Goal: Task Accomplishment & Management: Manage account settings

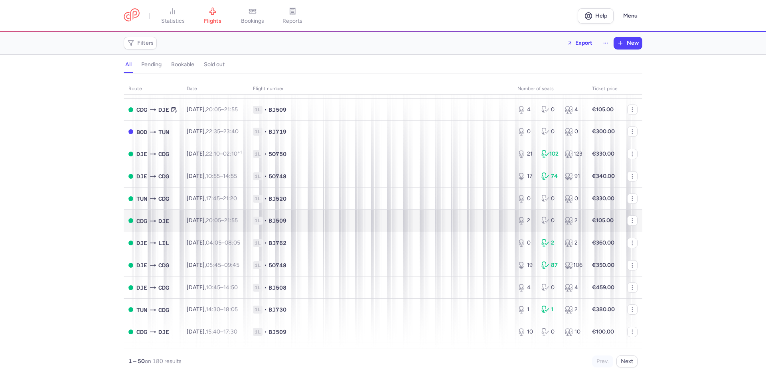
scroll to position [831, 0]
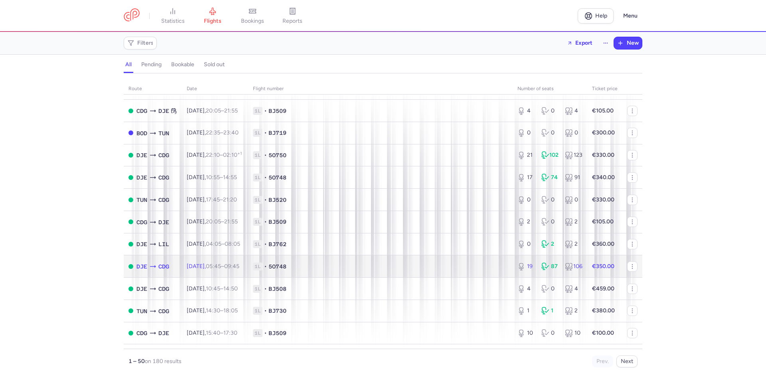
click at [335, 268] on span "1L • 5O748" at bounding box center [380, 267] width 255 height 8
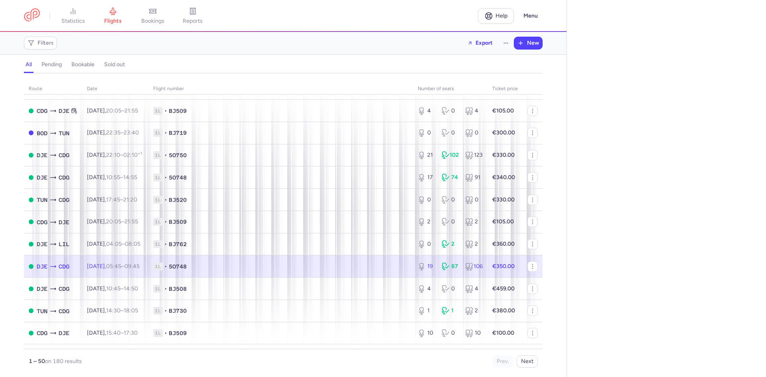
click at [316, 271] on td "1L • 5O748" at bounding box center [280, 266] width 265 height 22
select select "hours"
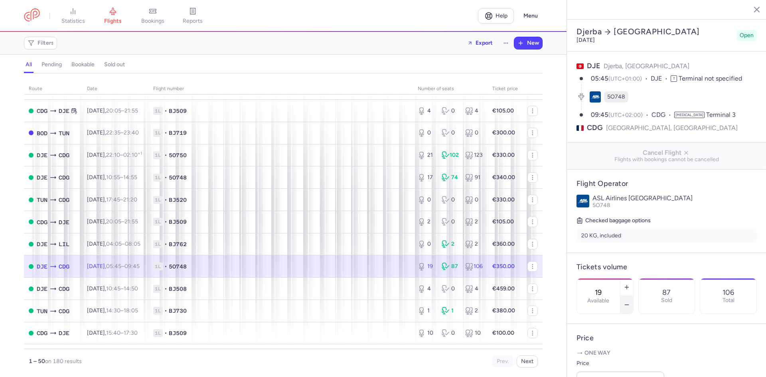
click at [633, 296] on button "button" at bounding box center [627, 305] width 13 height 18
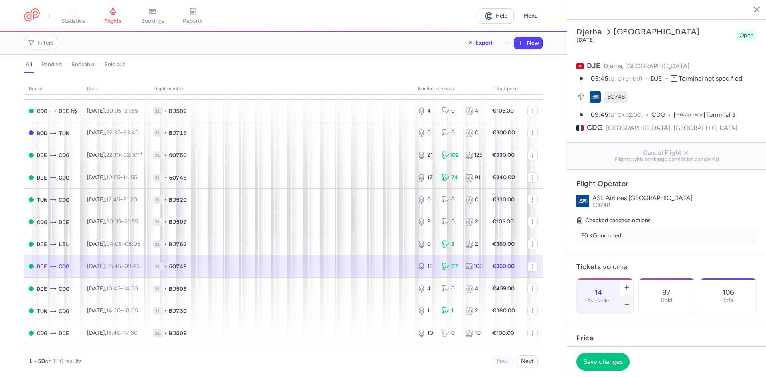
click at [633, 296] on button "button" at bounding box center [627, 305] width 13 height 18
type input "13"
click at [607, 359] on span "Save changes" at bounding box center [603, 361] width 40 height 7
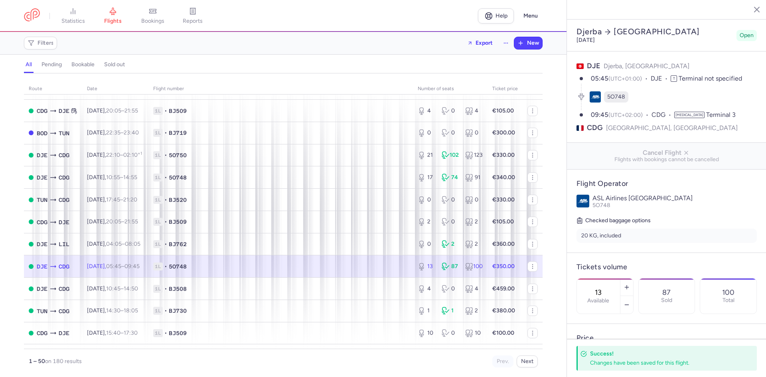
click at [752, 9] on icon "button" at bounding box center [751, 9] width 8 height 8
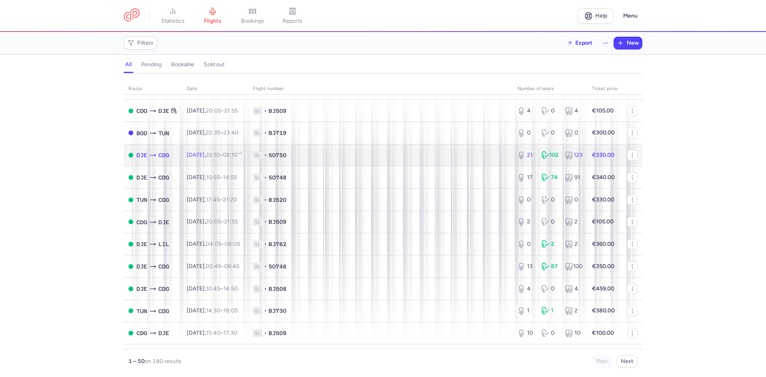
click at [392, 154] on span "1L • 5O750" at bounding box center [380, 155] width 255 height 8
select select "hours"
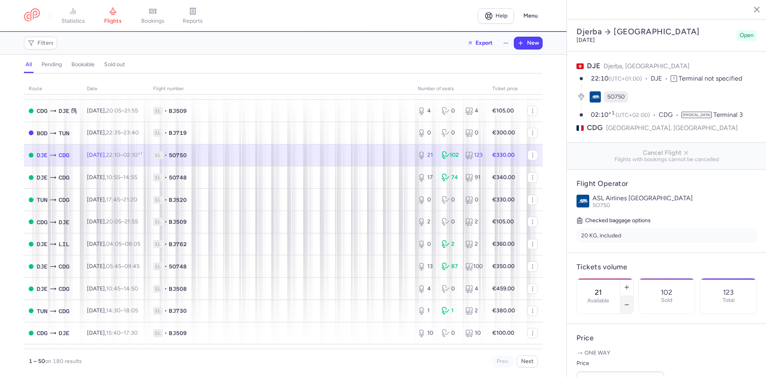
click at [633, 296] on button "button" at bounding box center [627, 305] width 13 height 18
type input "20"
click at [609, 358] on span "Save changes" at bounding box center [603, 361] width 40 height 7
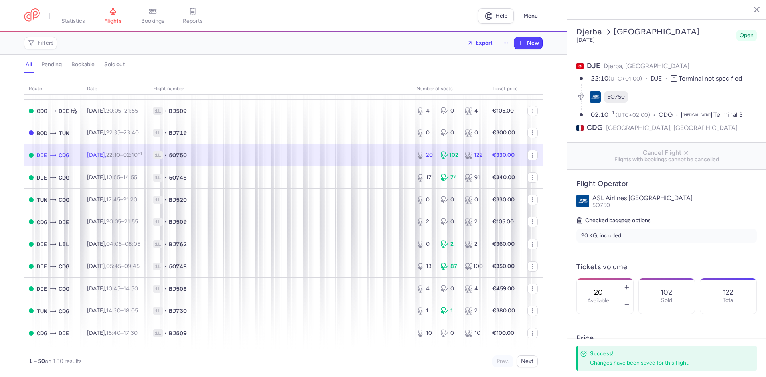
click at [748, 8] on icon "button" at bounding box center [751, 9] width 8 height 8
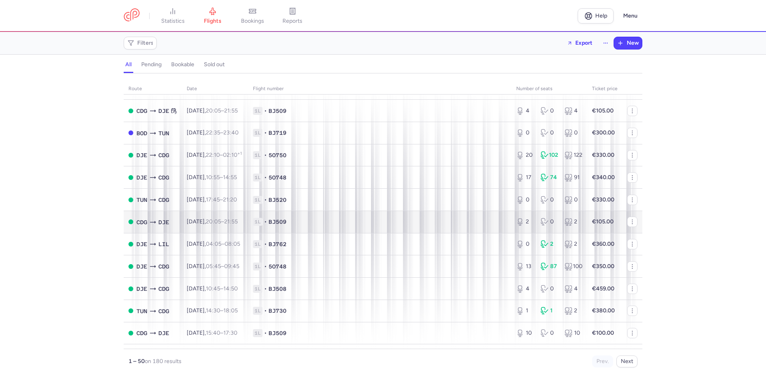
drag, startPoint x: 726, startPoint y: 197, endPoint x: 477, endPoint y: 219, distance: 250.4
click at [726, 197] on div "route date Flight number number of seats Ticket price [DATE] CDG MIR [DATE] 15:…" at bounding box center [383, 227] width 766 height 299
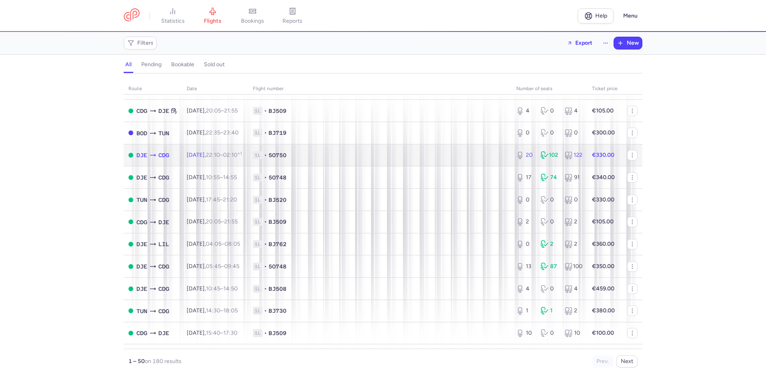
click at [338, 151] on td "1L • 5O750" at bounding box center [379, 155] width 263 height 22
select select "hours"
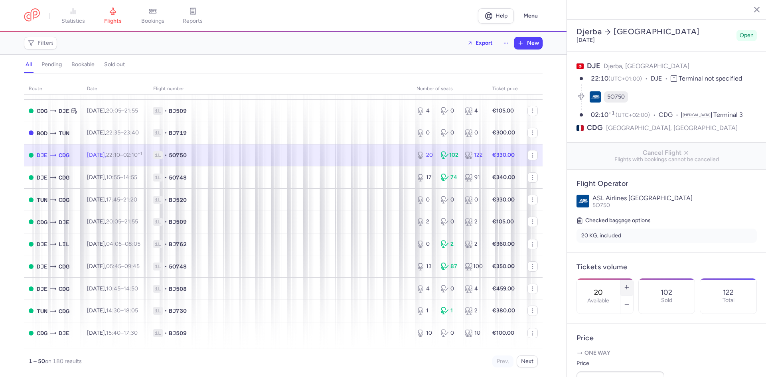
click at [630, 284] on icon "button" at bounding box center [627, 287] width 6 height 6
type input "21"
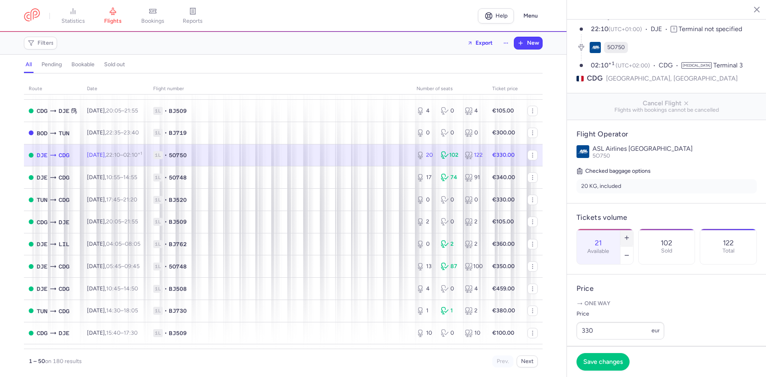
scroll to position [120, 0]
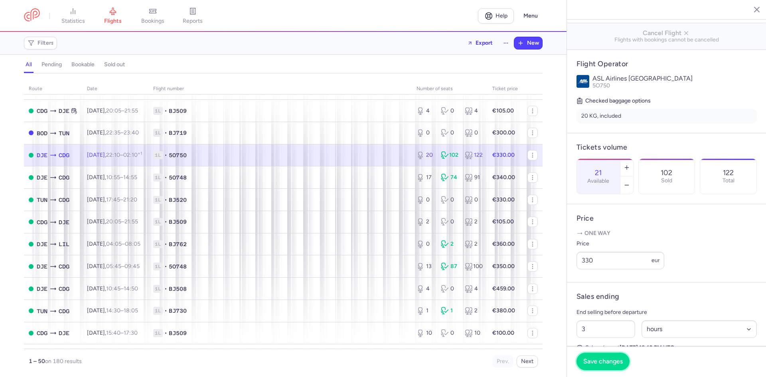
click at [619, 362] on span "Save changes" at bounding box center [603, 361] width 40 height 7
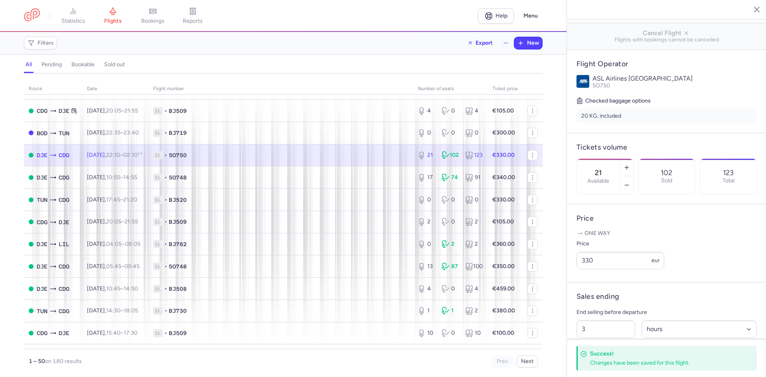
click at [750, 12] on icon "button" at bounding box center [751, 9] width 8 height 8
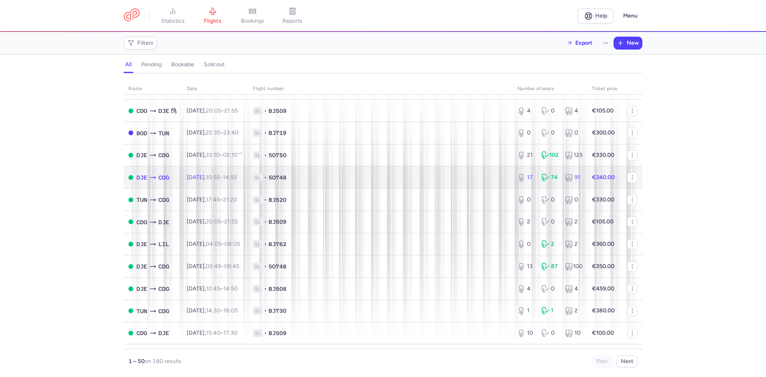
click at [348, 175] on span "1L • 5O748" at bounding box center [380, 178] width 255 height 8
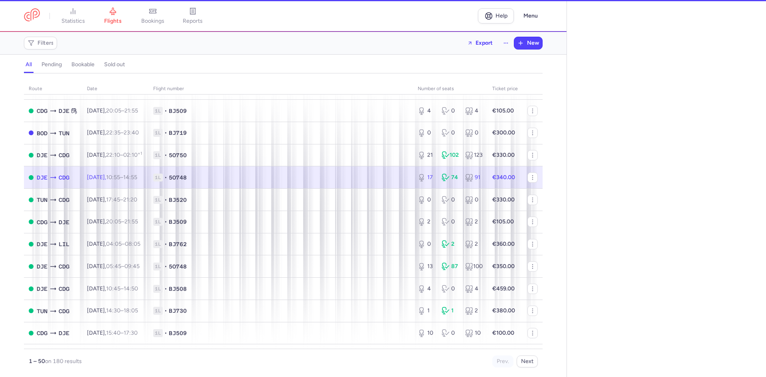
select select "hours"
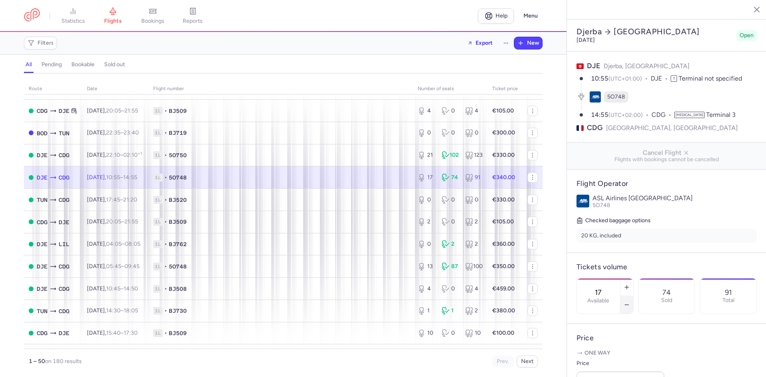
click at [630, 302] on icon "button" at bounding box center [627, 305] width 6 height 6
click at [609, 360] on span "Save changes" at bounding box center [603, 361] width 40 height 7
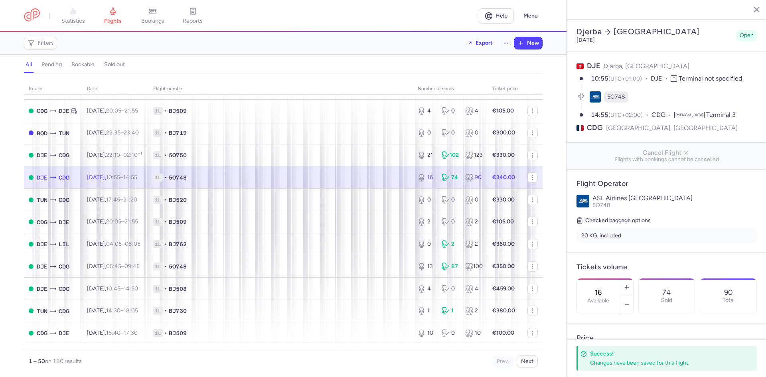
drag, startPoint x: 688, startPoint y: 12, endPoint x: 688, endPoint y: 18, distance: 6.0
click at [688, 27] on h2 "Djerba [GEOGRAPHIC_DATA]" at bounding box center [655, 32] width 157 height 10
click at [630, 284] on icon "button" at bounding box center [627, 287] width 6 height 6
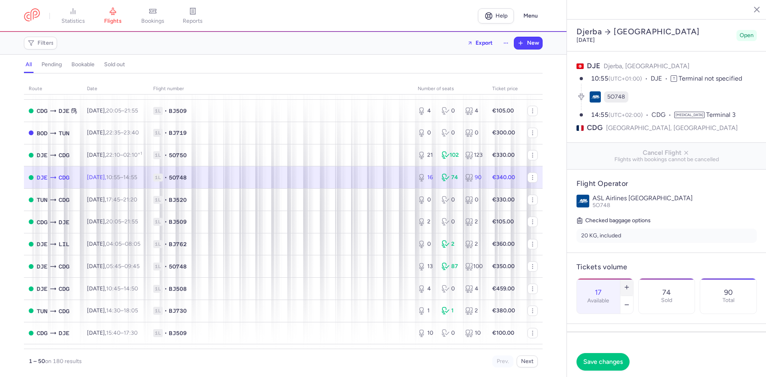
click at [630, 284] on icon "button" at bounding box center [627, 287] width 6 height 6
type input "18"
click at [615, 360] on span "Save changes" at bounding box center [603, 361] width 40 height 7
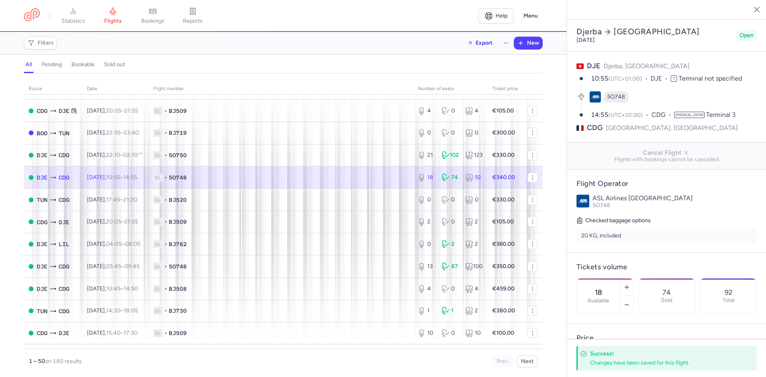
click at [749, 11] on line "button" at bounding box center [751, 9] width 4 height 4
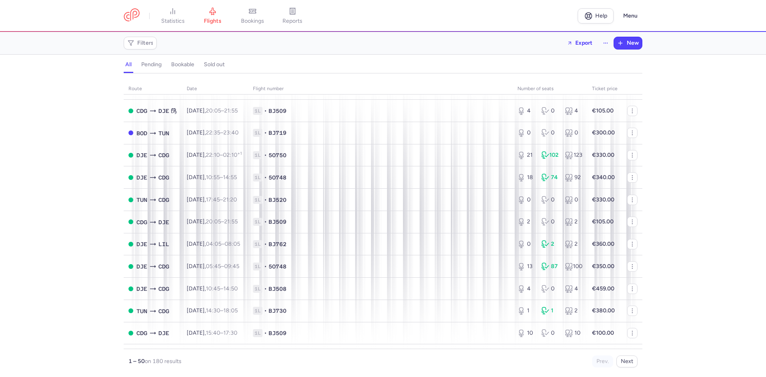
drag, startPoint x: 718, startPoint y: 192, endPoint x: 697, endPoint y: 198, distance: 21.5
click at [718, 192] on div "route date Flight number number of seats Ticket price [DATE] CDG MIR [DATE] 15:…" at bounding box center [383, 227] width 766 height 299
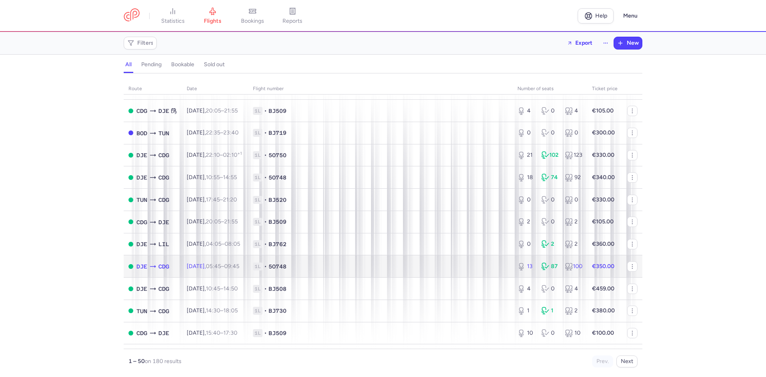
click at [429, 268] on span "1L • 5O748" at bounding box center [380, 267] width 255 height 8
select select "hours"
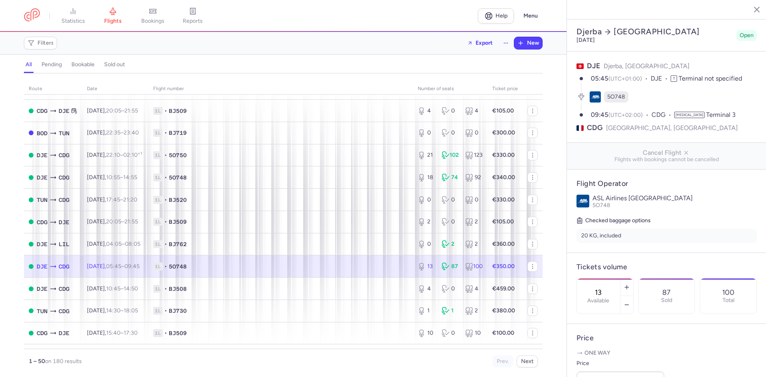
click at [665, 25] on div "Djerba [GEOGRAPHIC_DATA] [DATE] Open" at bounding box center [667, 35] width 184 height 20
click at [629, 287] on line "button" at bounding box center [627, 287] width 4 height 0
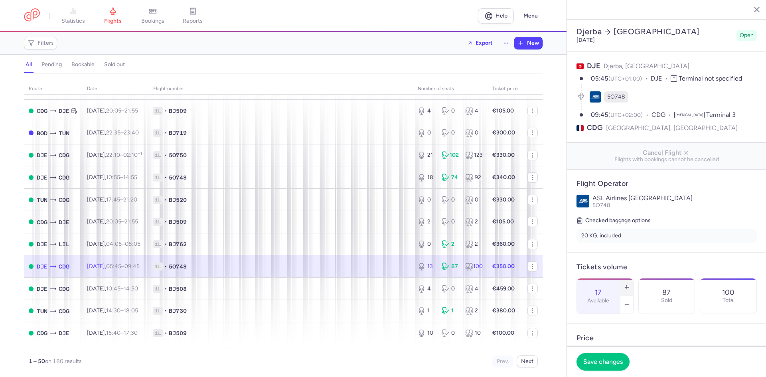
click at [629, 287] on line "button" at bounding box center [627, 287] width 4 height 0
drag, startPoint x: 610, startPoint y: 364, endPoint x: 619, endPoint y: 346, distance: 20.7
click at [611, 364] on span "Save changes" at bounding box center [603, 361] width 40 height 7
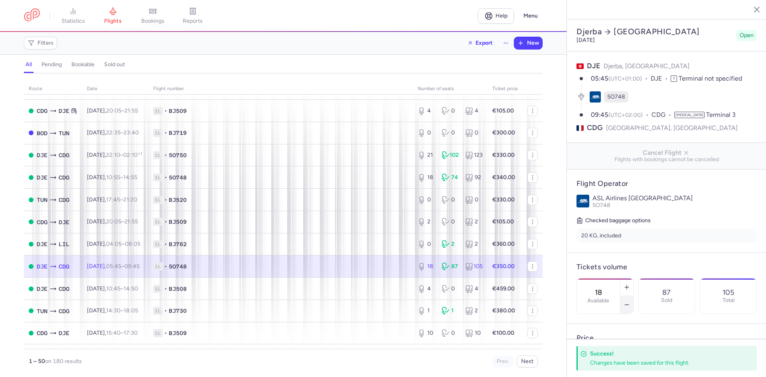
click at [630, 302] on icon "button" at bounding box center [627, 305] width 6 height 6
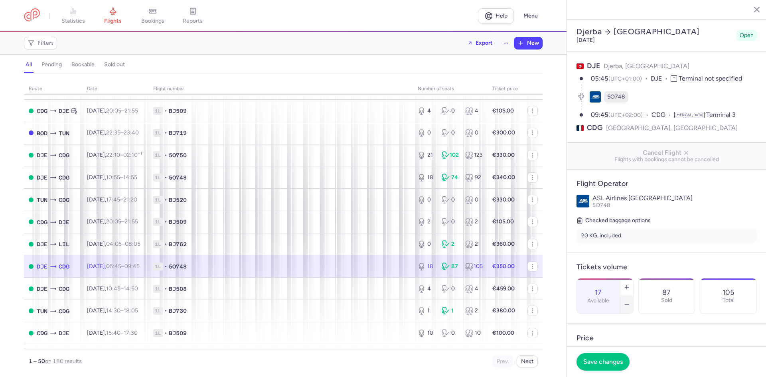
click at [630, 302] on icon "button" at bounding box center [627, 305] width 6 height 6
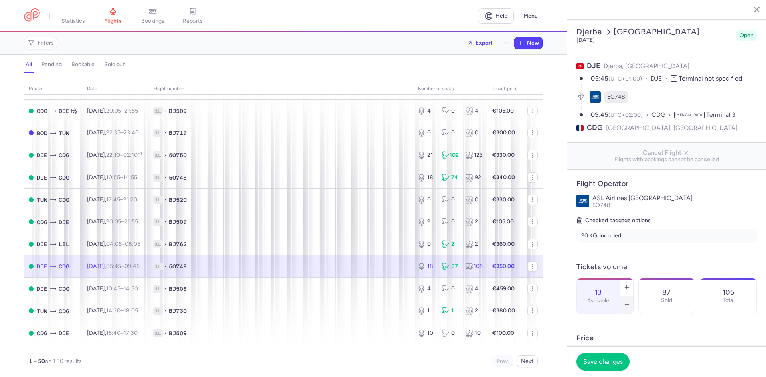
type input "12"
click at [611, 361] on span "Save changes" at bounding box center [603, 361] width 40 height 7
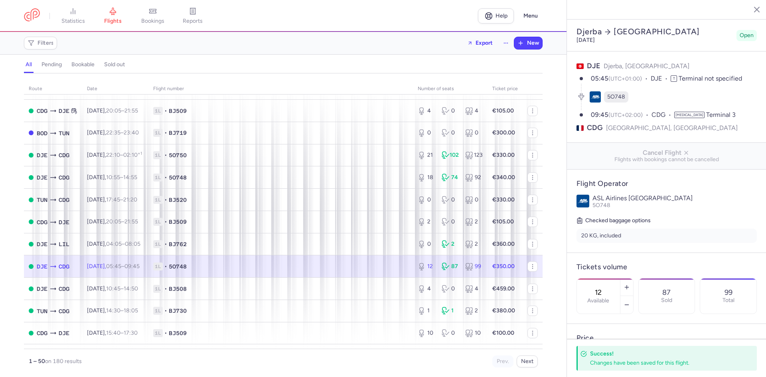
click at [751, 11] on icon "button" at bounding box center [751, 9] width 8 height 8
